Goal: Information Seeking & Learning: Learn about a topic

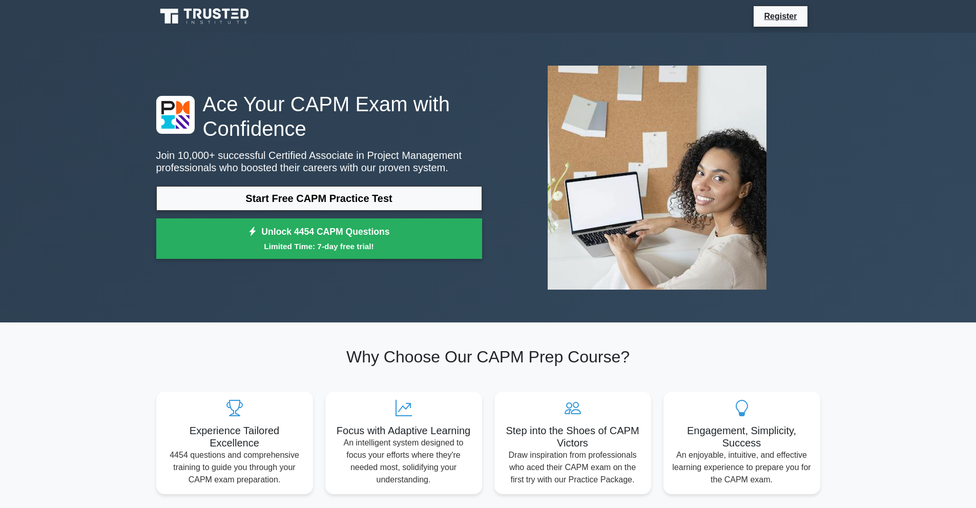
click at [361, 207] on link "Start Free CAPM Practice Test" at bounding box center [319, 198] width 326 height 25
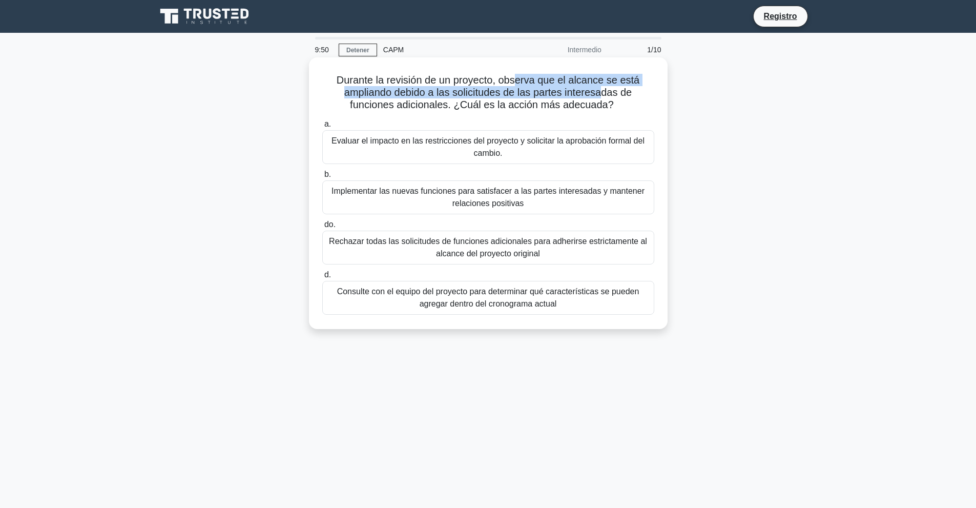
drag, startPoint x: 520, startPoint y: 80, endPoint x: 612, endPoint y: 97, distance: 93.7
click at [611, 97] on font "Durante la revisión de un proyecto, observa que el alcance se está ampliando de…" at bounding box center [488, 92] width 303 height 36
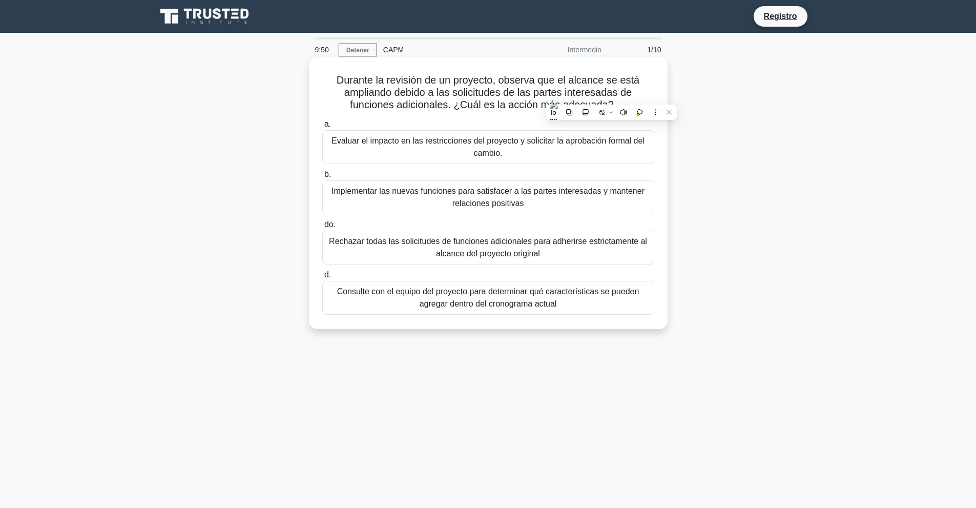
click at [621, 96] on font "Durante la revisión de un proyecto, observa que el alcance se está ampliando de…" at bounding box center [488, 92] width 303 height 36
drag, startPoint x: 405, startPoint y: 104, endPoint x: 484, endPoint y: 102, distance: 79.4
click at [484, 102] on font "Durante la revisión de un proyecto, observa que el alcance se está ampliando de…" at bounding box center [488, 92] width 303 height 36
click at [534, 102] on font "Durante la revisión de un proyecto, observa que el alcance se está ampliando de…" at bounding box center [488, 92] width 303 height 36
click at [568, 103] on font "Durante la revisión de un proyecto, observa que el alcance se está ampliando de…" at bounding box center [488, 92] width 303 height 36
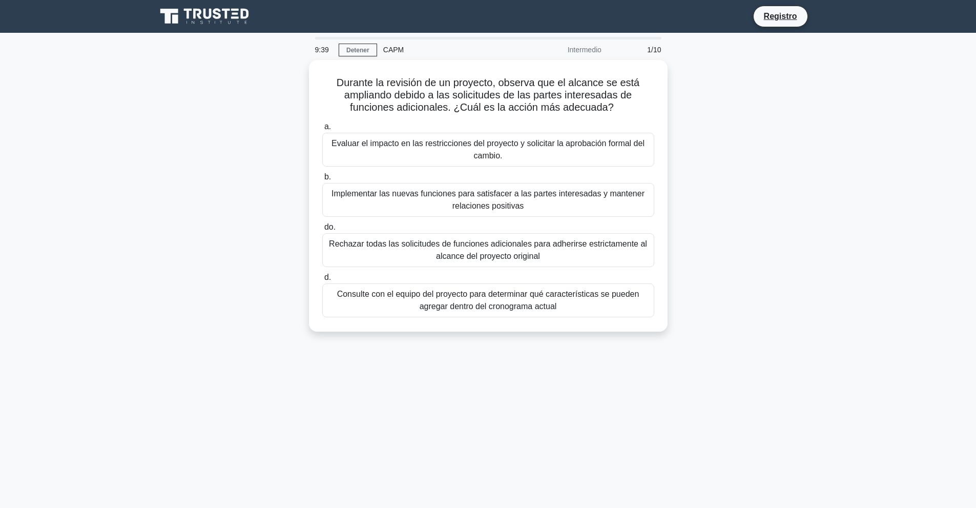
click at [579, 52] on font "Intermedio" at bounding box center [585, 50] width 34 height 8
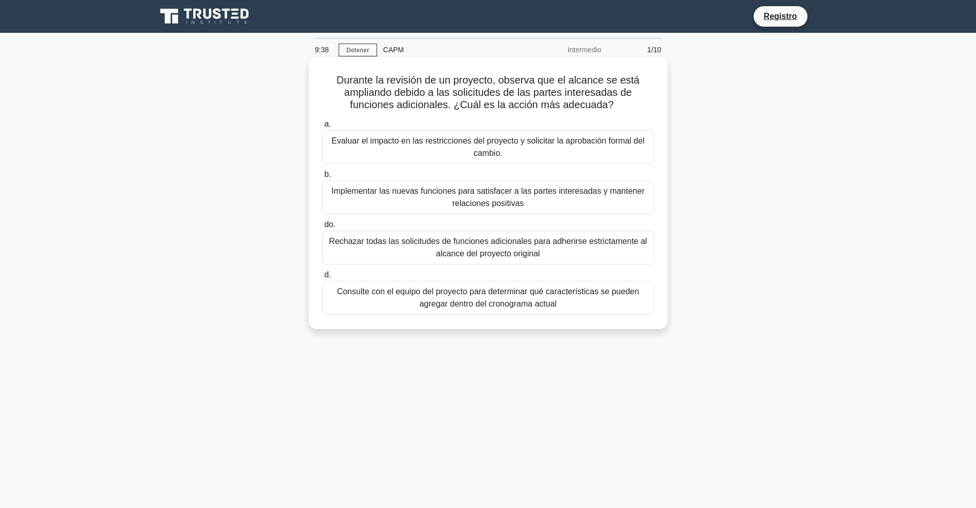
click at [444, 246] on font "Rechazar todas las solicitudes de funciones adicionales para adherirse estricta…" at bounding box center [488, 247] width 318 height 21
click at [322, 228] on input "do. Rechazar todas las solicitudes de funciones adicionales para adherirse estr…" at bounding box center [322, 224] width 0 height 7
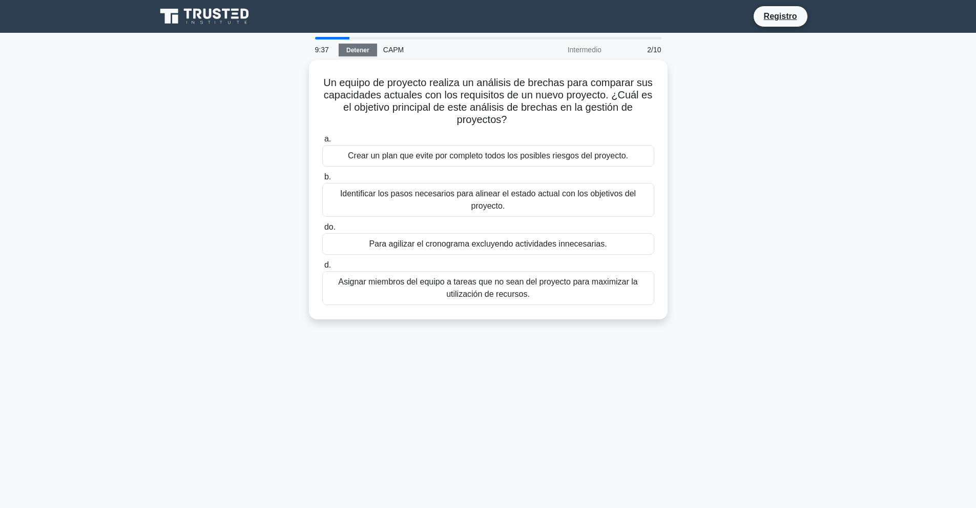
click at [365, 53] on font "Detener" at bounding box center [357, 50] width 23 height 7
